Goal: Ask a question

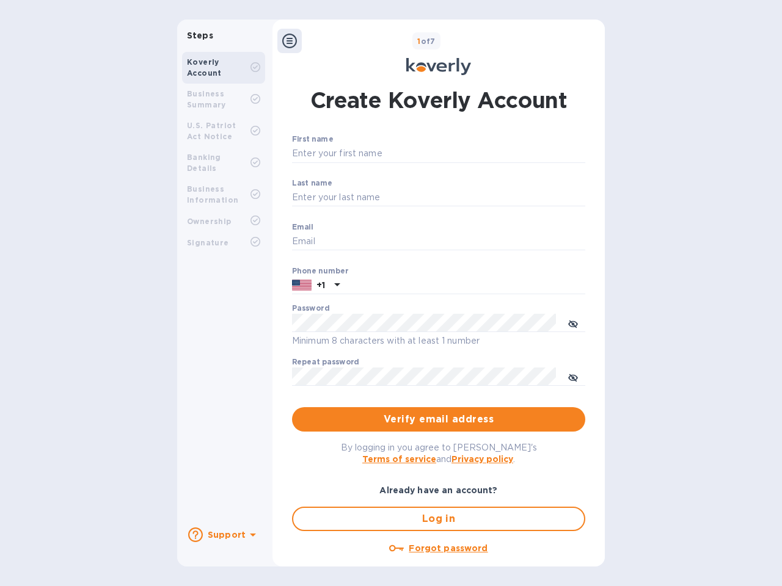
click at [223, 535] on b "Support" at bounding box center [227, 535] width 38 height 10
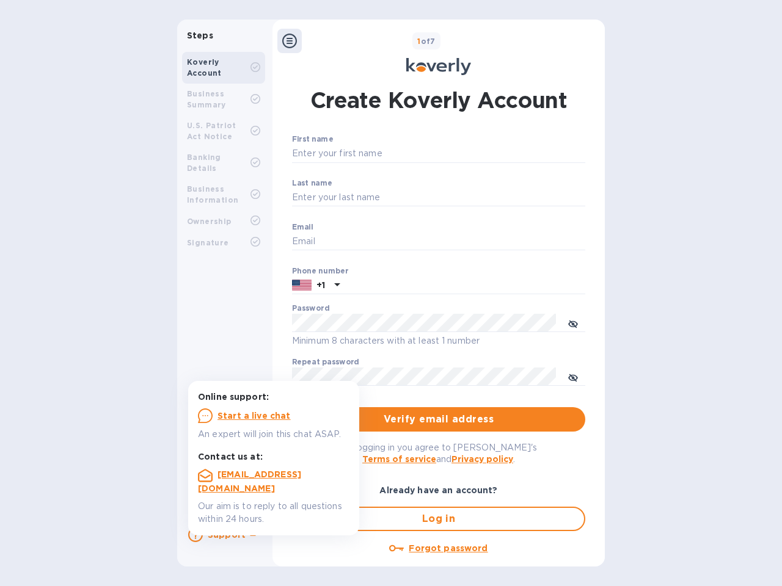
click at [195, 535] on icon at bounding box center [195, 535] width 15 height 15
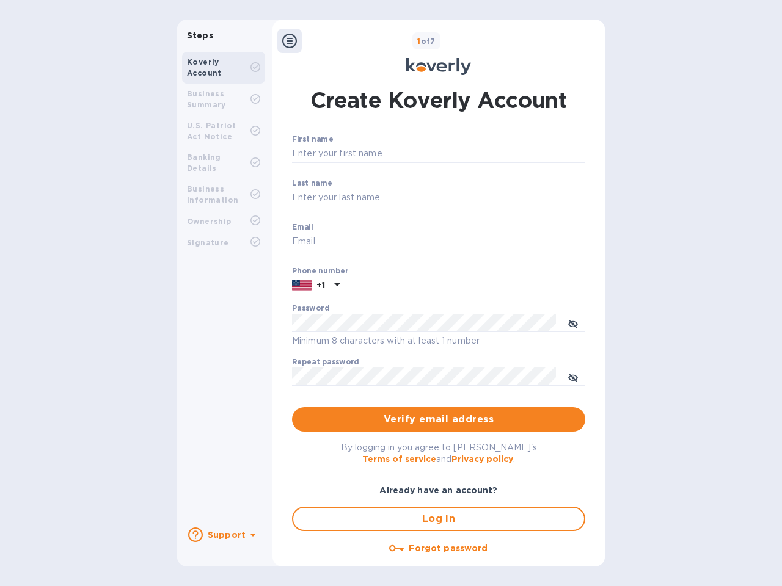
click at [251, 536] on icon at bounding box center [253, 535] width 6 height 3
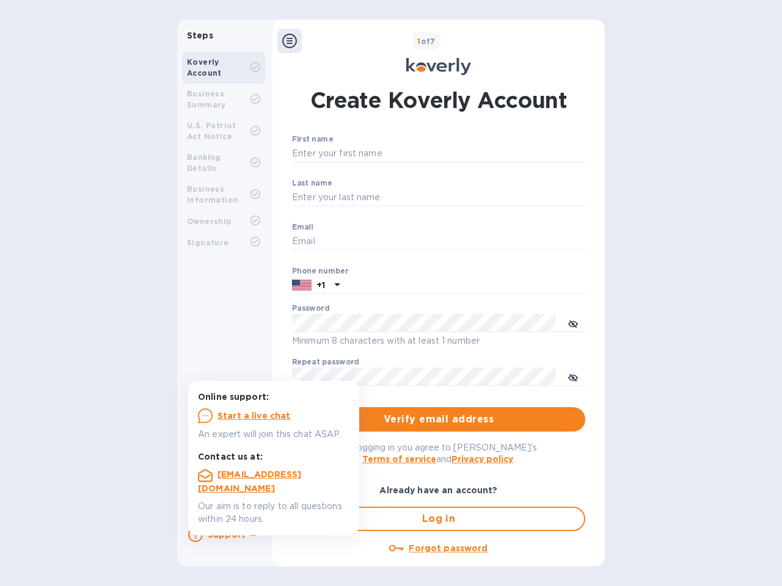
click at [289, 41] on icon at bounding box center [289, 41] width 15 height 15
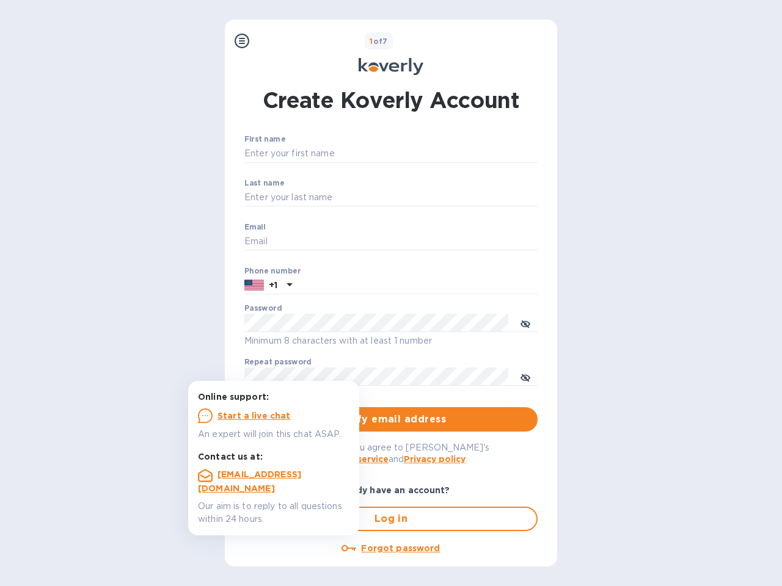
click at [436, 154] on input "First name" at bounding box center [390, 154] width 293 height 18
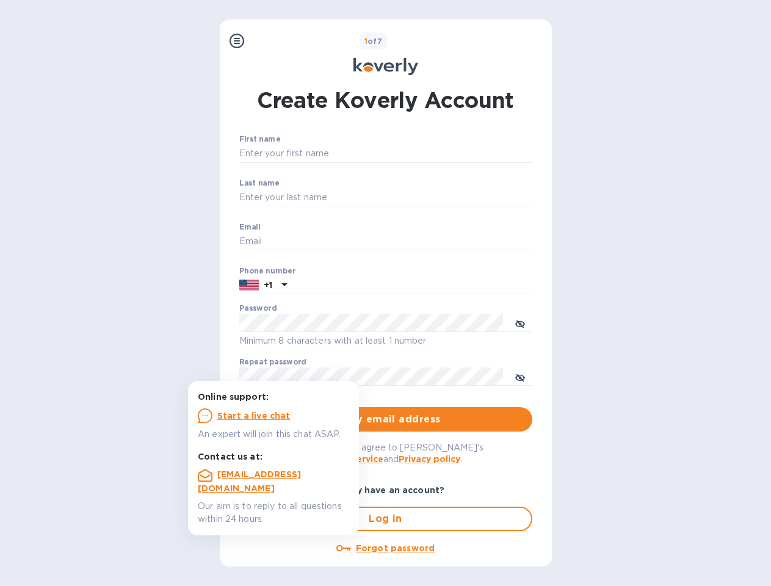
click at [436, 198] on input "Last name" at bounding box center [385, 198] width 293 height 18
click at [436, 242] on input "Email" at bounding box center [385, 242] width 293 height 18
click at [436, 286] on input "text" at bounding box center [412, 286] width 241 height 18
click at [316, 286] on input "text" at bounding box center [412, 286] width 241 height 18
click at [335, 286] on input "text" at bounding box center [412, 286] width 241 height 18
